Goal: Information Seeking & Learning: Learn about a topic

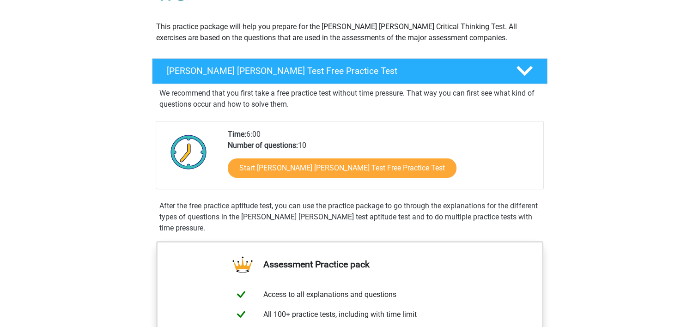
scroll to position [94, 0]
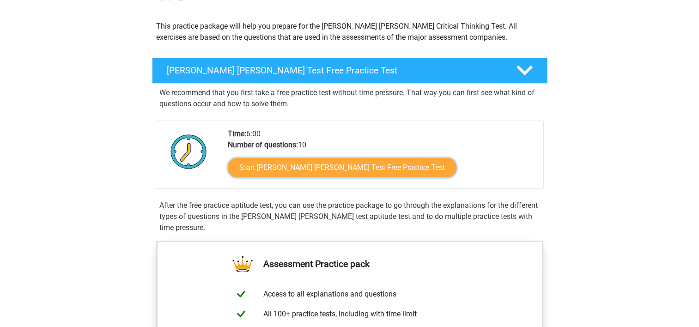
click at [279, 170] on link "Start Watson Glaser Test Free Practice Test" at bounding box center [342, 167] width 229 height 19
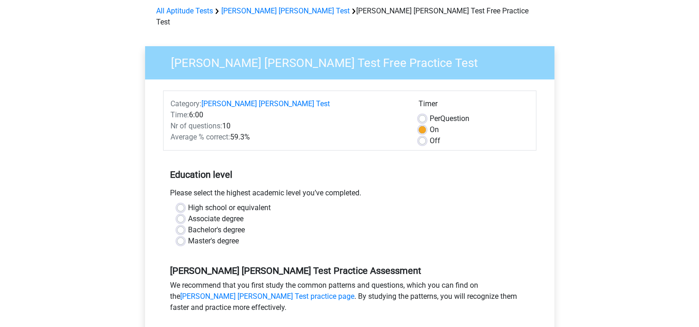
scroll to position [47, 0]
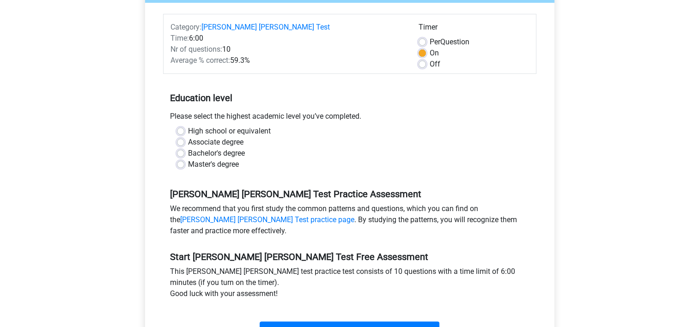
click at [223, 126] on label "High school or equivalent" at bounding box center [229, 131] width 83 height 11
click at [184, 126] on input "High school or equivalent" at bounding box center [180, 130] width 7 height 9
radio input "true"
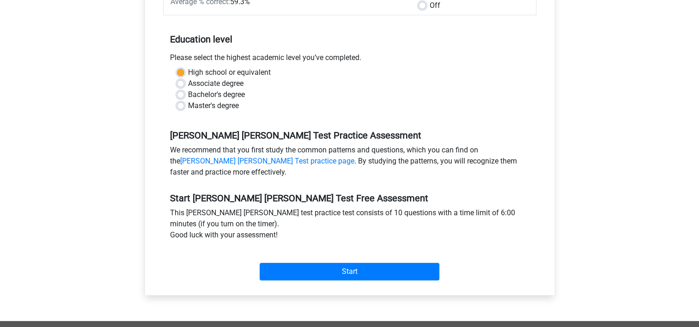
click at [311, 275] on div "Category: Watson Glaser Test Time: 6:00 Nr of questions: 10 Average % correct: …" at bounding box center [350, 119] width 396 height 351
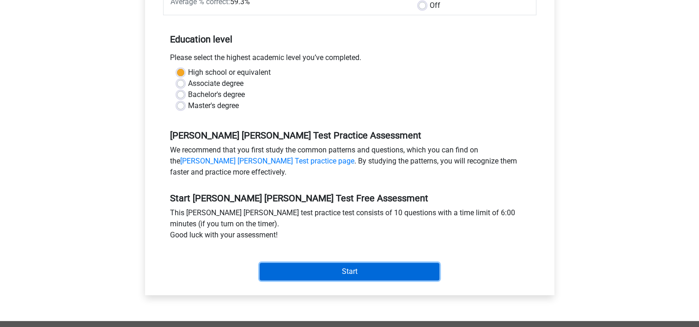
click at [338, 263] on input "Start" at bounding box center [350, 272] width 180 height 18
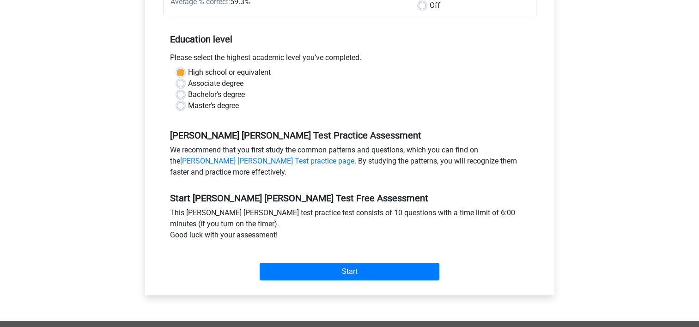
click at [198, 89] on label "Bachelor's degree" at bounding box center [216, 94] width 57 height 11
click at [184, 89] on input "Bachelor's degree" at bounding box center [180, 93] width 7 height 9
radio input "true"
drag, startPoint x: 281, startPoint y: 249, endPoint x: 281, endPoint y: 255, distance: 5.5
click at [281, 255] on div "Start" at bounding box center [349, 264] width 373 height 32
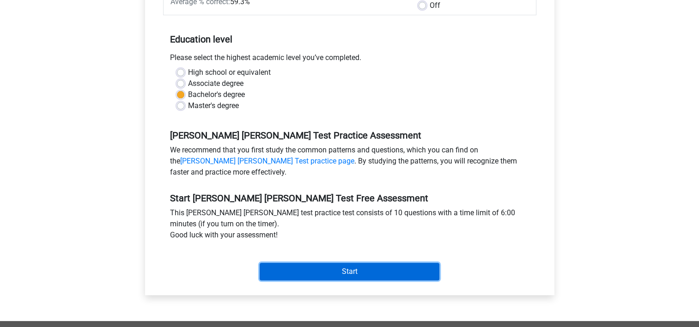
drag, startPoint x: 281, startPoint y: 255, endPoint x: 275, endPoint y: 259, distance: 7.6
click at [275, 263] on input "Start" at bounding box center [350, 272] width 180 height 18
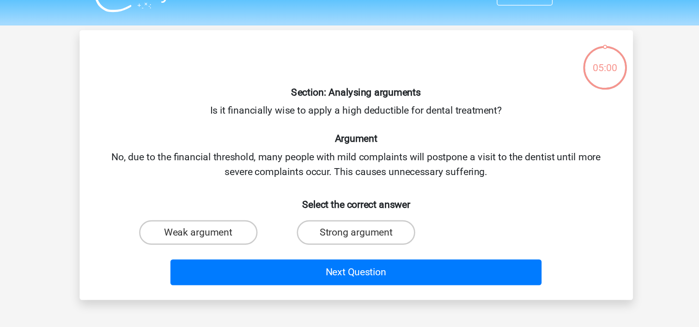
click at [325, 191] on label "Strong argument" at bounding box center [349, 195] width 89 height 18
click at [349, 195] on input "Strong argument" at bounding box center [352, 198] width 6 height 6
radio input "true"
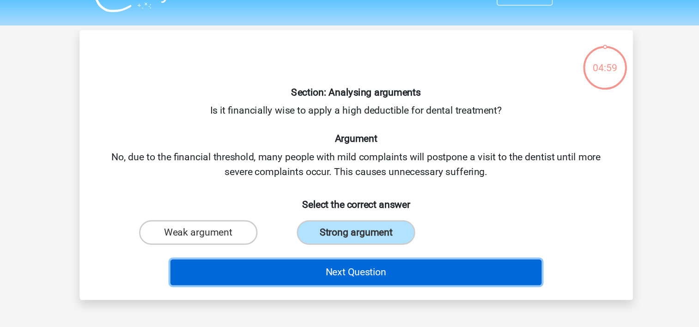
click at [336, 217] on button "Next Question" at bounding box center [350, 224] width 280 height 19
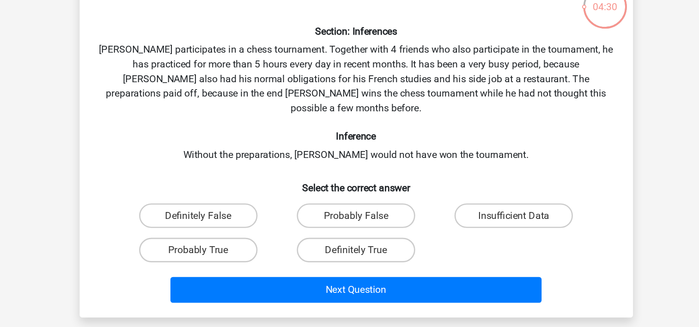
click at [250, 245] on label "Probably True" at bounding box center [230, 254] width 89 height 18
click at [237, 254] on input "Probably True" at bounding box center [234, 257] width 6 height 6
radio input "true"
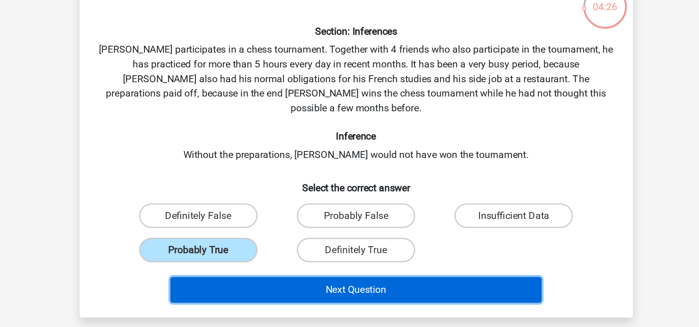
click at [295, 275] on button "Next Question" at bounding box center [350, 284] width 280 height 19
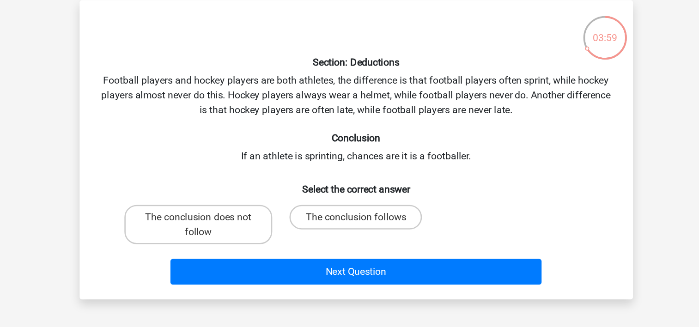
click at [256, 210] on label "The conclusion does not follow" at bounding box center [230, 212] width 111 height 30
click at [237, 210] on input "The conclusion does not follow" at bounding box center [234, 209] width 6 height 6
radio input "true"
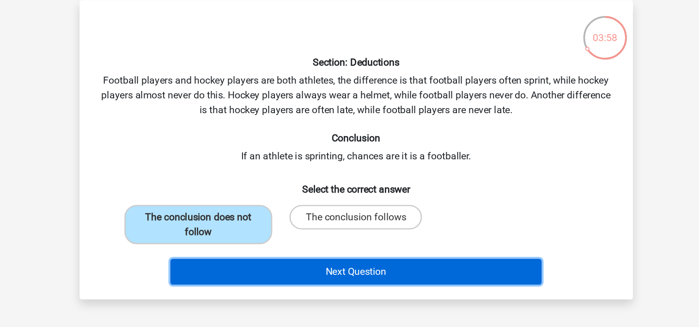
click at [262, 249] on button "Next Question" at bounding box center [350, 247] width 280 height 19
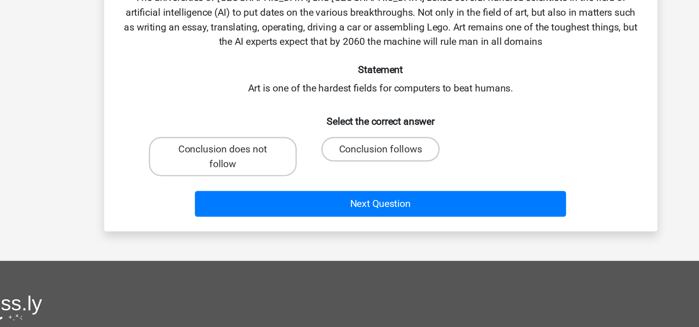
click at [246, 208] on label "Conclusion does not follow" at bounding box center [230, 199] width 111 height 30
click at [237, 199] on input "Conclusion does not follow" at bounding box center [234, 196] width 6 height 6
radio input "true"
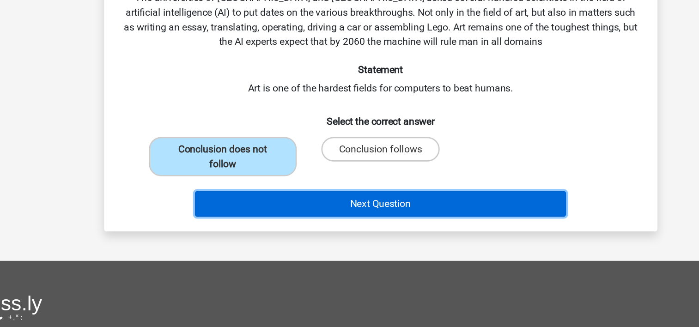
click at [282, 233] on button "Next Question" at bounding box center [350, 234] width 280 height 19
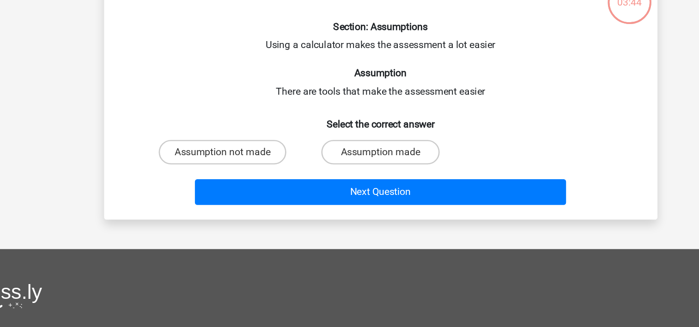
scroll to position [24, 0]
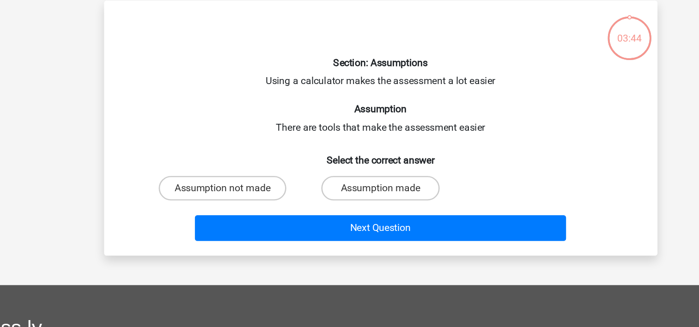
click at [331, 134] on h6 "Select the correct answer" at bounding box center [349, 135] width 387 height 16
click at [332, 147] on div "Assumption made" at bounding box center [349, 160] width 119 height 26
click at [330, 163] on label "Assumption made" at bounding box center [349, 160] width 89 height 18
click at [349, 163] on input "Assumption made" at bounding box center [352, 163] width 6 height 6
radio input "true"
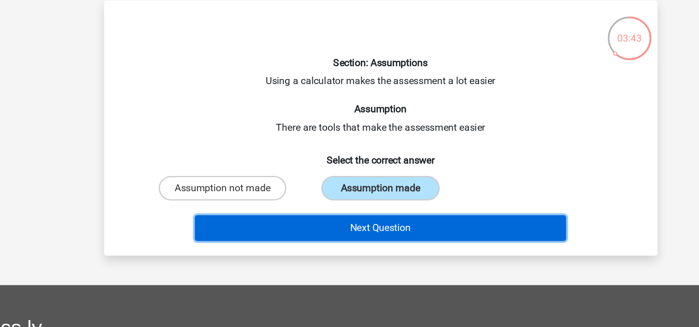
click at [323, 186] on button "Next Question" at bounding box center [350, 189] width 280 height 19
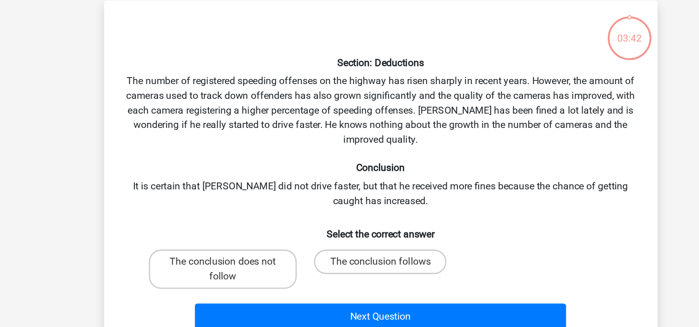
click at [342, 208] on label "The conclusion follows" at bounding box center [349, 215] width 100 height 18
click at [349, 215] on input "The conclusion follows" at bounding box center [352, 218] width 6 height 6
radio input "true"
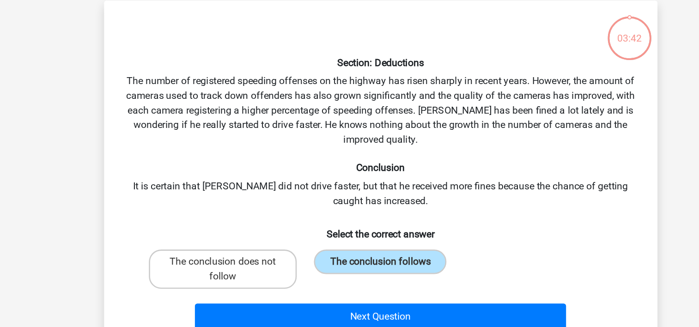
click at [327, 243] on div "Next Question" at bounding box center [349, 254] width 387 height 31
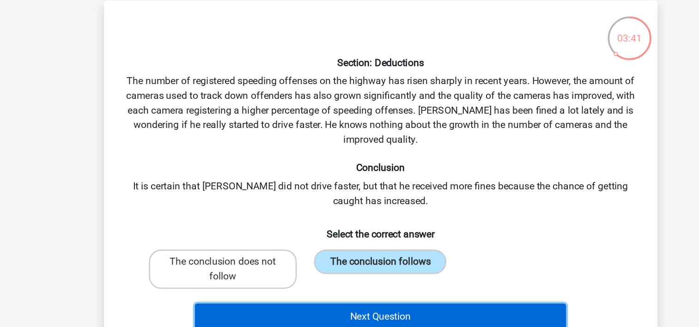
click at [331, 255] on button "Next Question" at bounding box center [350, 256] width 280 height 19
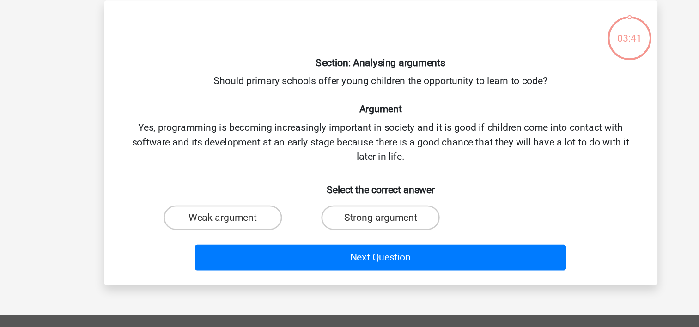
click at [338, 183] on label "Strong argument" at bounding box center [349, 182] width 89 height 18
click at [349, 183] on input "Strong argument" at bounding box center [352, 185] width 6 height 6
radio input "true"
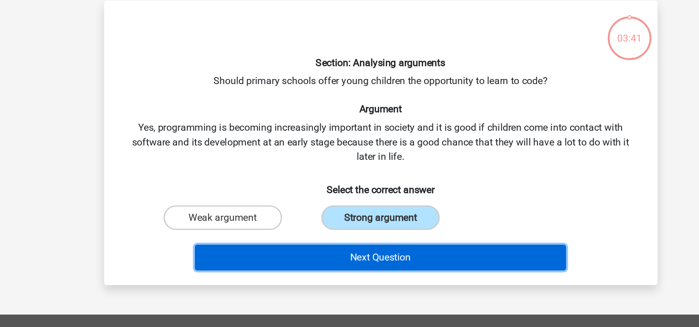
click at [344, 218] on button "Next Question" at bounding box center [350, 211] width 280 height 19
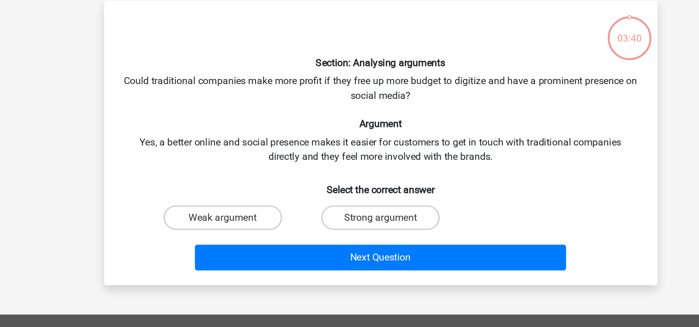
click at [352, 184] on input "Strong argument" at bounding box center [352, 185] width 6 height 6
radio input "true"
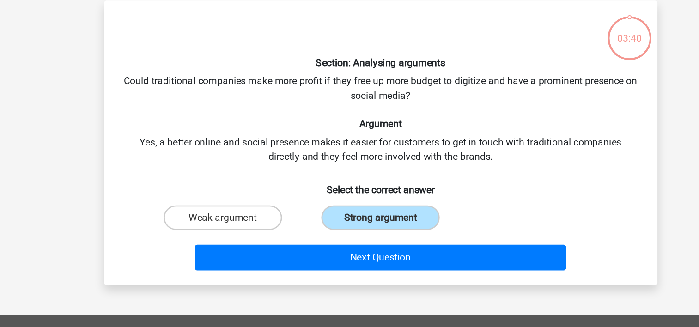
click at [355, 199] on div "Next Question" at bounding box center [349, 210] width 387 height 31
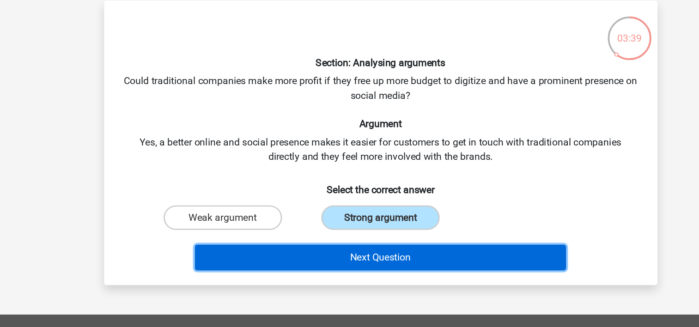
click at [360, 205] on button "Next Question" at bounding box center [350, 211] width 280 height 19
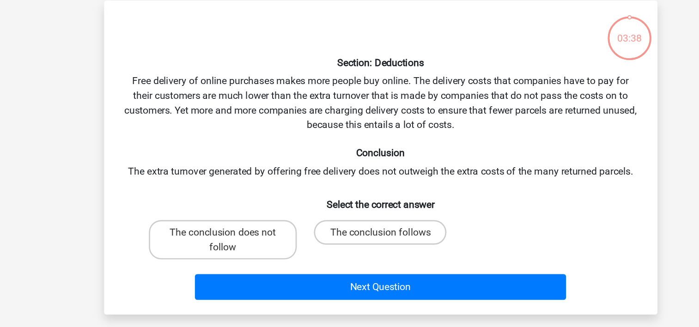
click at [361, 193] on label "The conclusion follows" at bounding box center [349, 193] width 100 height 18
click at [355, 193] on input "The conclusion follows" at bounding box center [352, 196] width 6 height 6
radio input "true"
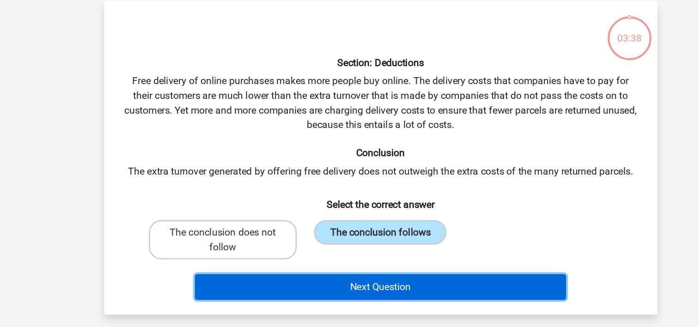
click at [344, 229] on button "Next Question" at bounding box center [350, 234] width 280 height 19
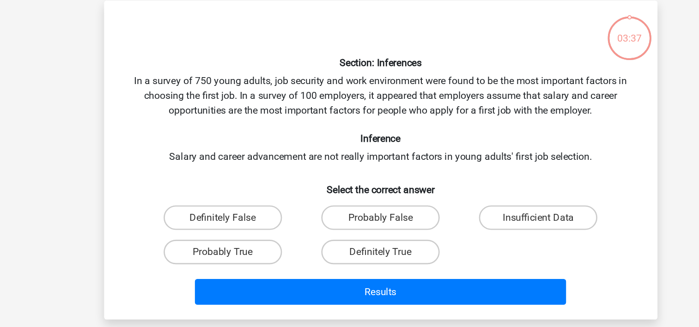
click at [342, 196] on div "Definitely True" at bounding box center [349, 208] width 119 height 26
click at [338, 215] on label "Definitely True" at bounding box center [349, 208] width 89 height 18
click at [349, 214] on input "Definitely True" at bounding box center [352, 211] width 6 height 6
radio input "true"
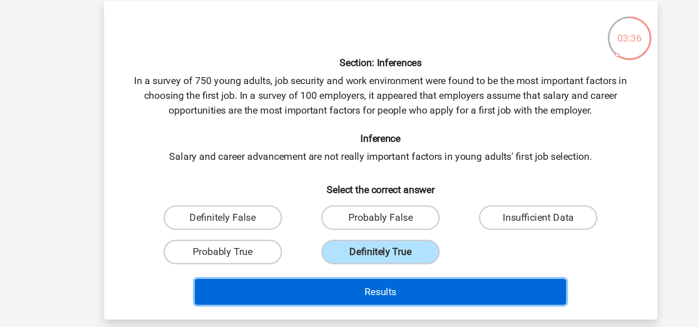
click at [337, 232] on button "Results" at bounding box center [350, 237] width 280 height 19
